Goal: Task Accomplishment & Management: Manage account settings

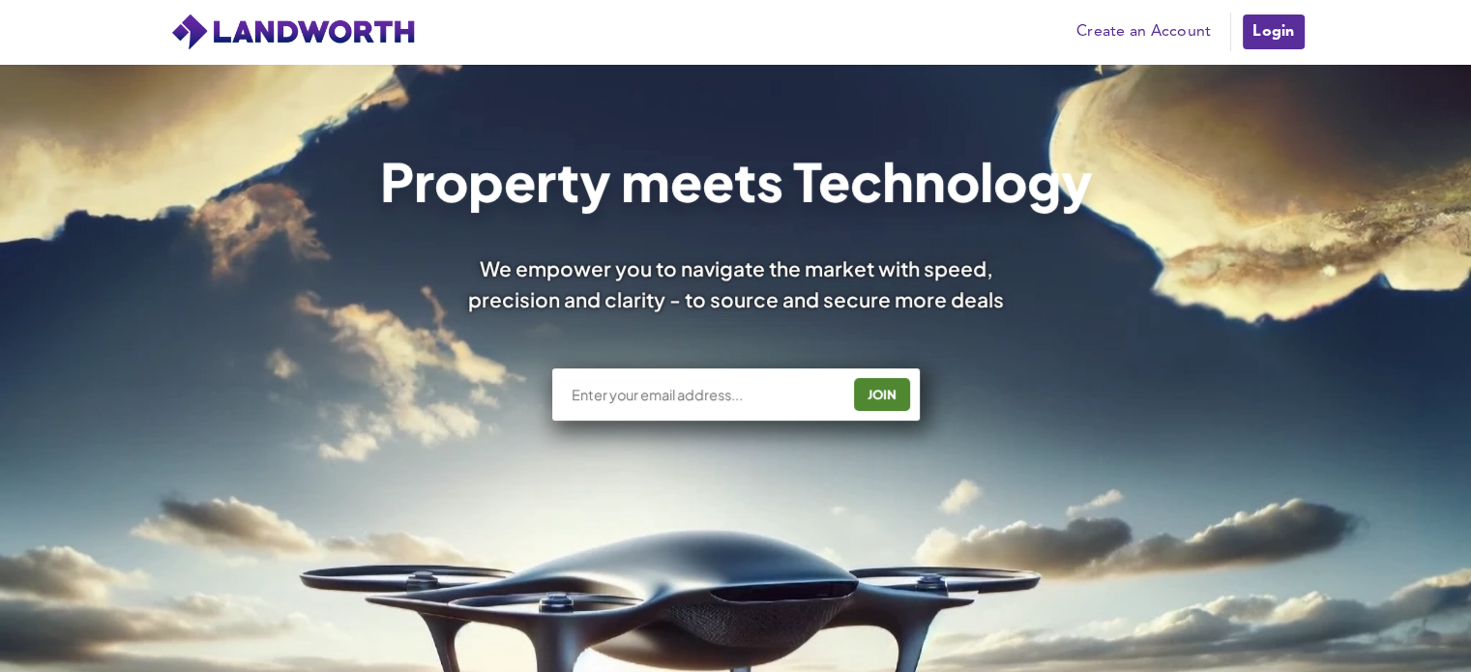
click at [1295, 32] on link "Login" at bounding box center [1273, 32] width 65 height 39
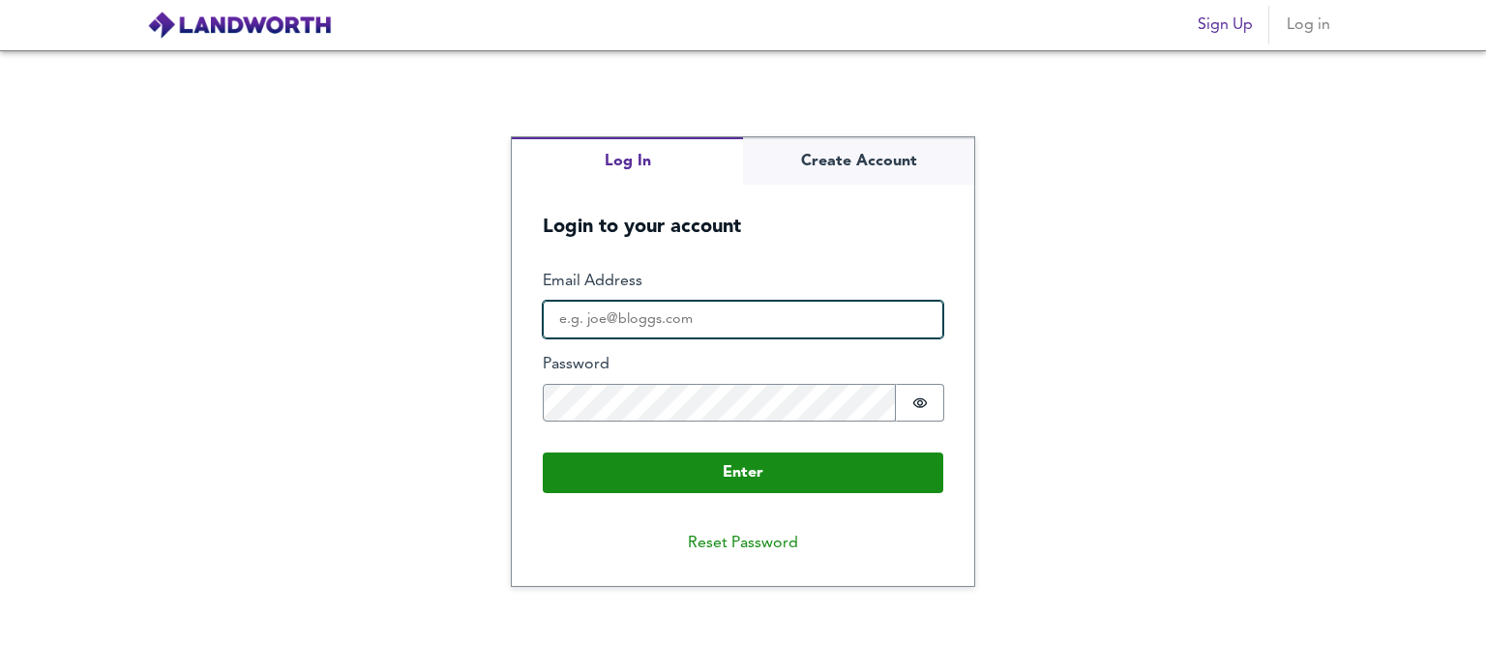
click at [677, 326] on input "Email Address" at bounding box center [743, 320] width 400 height 39
type input "[EMAIL_ADDRESS][DOMAIN_NAME]"
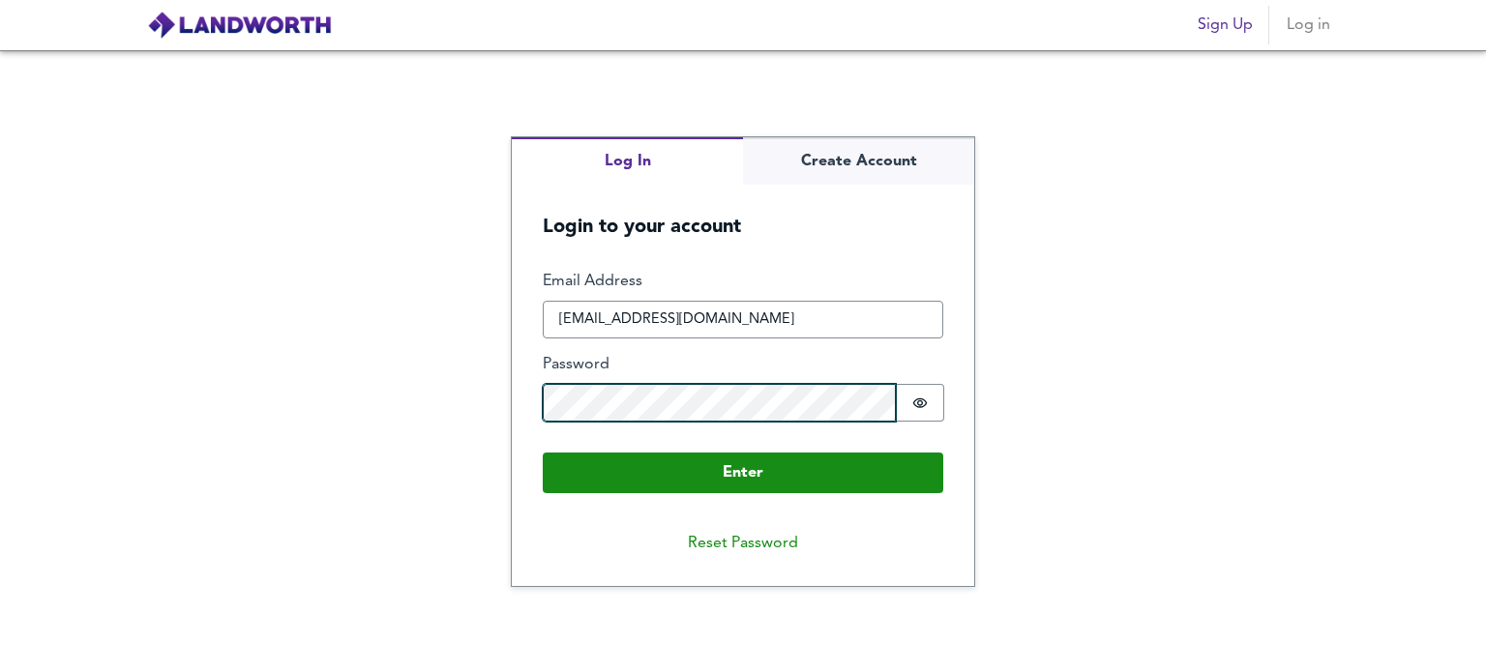
click at [543, 453] on button "Enter" at bounding box center [743, 473] width 400 height 41
